Goal: Use online tool/utility: Use online tool/utility

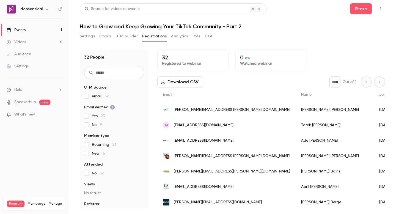
click at [122, 37] on button "UTM builder" at bounding box center [127, 36] width 22 height 9
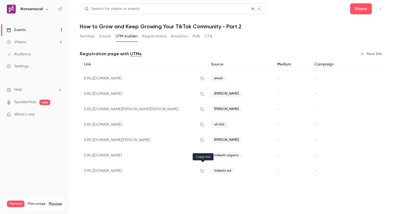
click at [203, 172] on icon "button" at bounding box center [202, 171] width 4 height 4
